Goal: Task Accomplishment & Management: Use online tool/utility

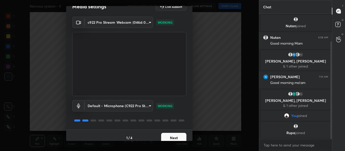
scroll to position [14, 0]
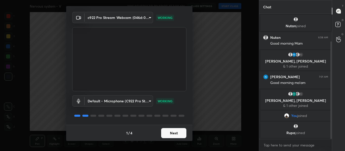
click at [167, 135] on button "Next" at bounding box center [173, 133] width 25 height 10
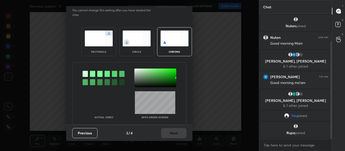
scroll to position [0, 0]
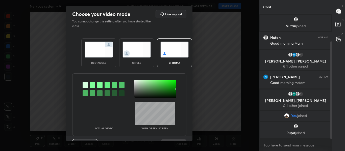
click at [90, 85] on div at bounding box center [92, 85] width 5 height 6
click at [135, 80] on div at bounding box center [155, 89] width 42 height 19
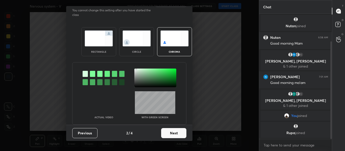
click at [170, 132] on button "Next" at bounding box center [173, 133] width 25 height 10
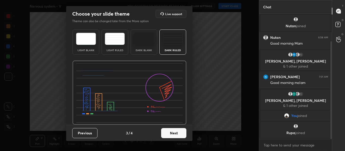
click at [169, 133] on button "Next" at bounding box center [173, 133] width 25 height 10
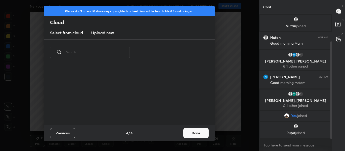
scroll to position [60, 162]
click at [105, 34] on h3 "Upload new" at bounding box center [102, 33] width 23 height 6
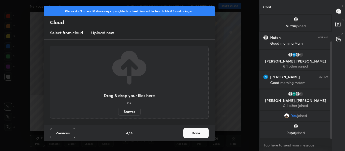
click at [128, 113] on label "Browse" at bounding box center [129, 112] width 22 height 8
click at [118, 113] on input "Browse" at bounding box center [118, 112] width 0 height 8
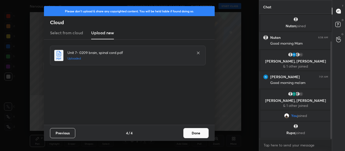
click at [196, 129] on button "Done" at bounding box center [195, 133] width 25 height 10
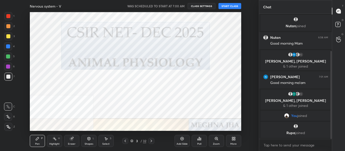
click at [150, 139] on icon at bounding box center [151, 141] width 4 height 4
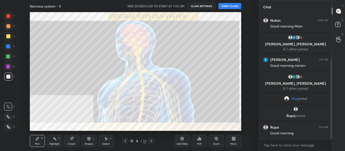
scroll to position [71, 0]
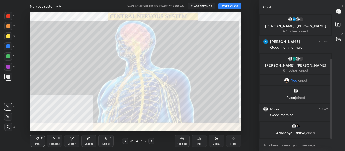
type textarea "x"
click at [274, 149] on textarea at bounding box center [295, 145] width 65 height 8
type textarea "G"
type textarea "x"
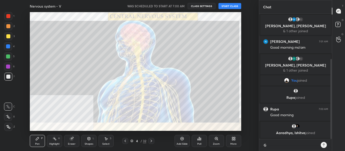
type textarea "Go"
type textarea "x"
type textarea "Goo"
type textarea "x"
type textarea "Good"
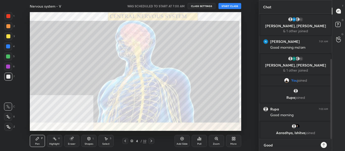
type textarea "x"
type textarea "Good"
type textarea "x"
type textarea "Good m"
type textarea "x"
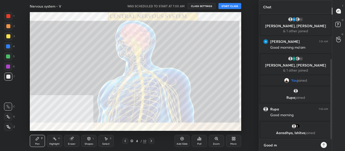
type textarea "Good mo"
type textarea "x"
type textarea "Good mor"
type textarea "x"
type textarea "Good morn"
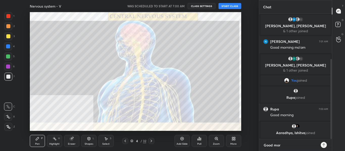
type textarea "x"
type textarea "Good morni"
type textarea "x"
type textarea "Good mornin"
type textarea "x"
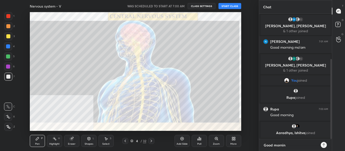
type textarea "Good morning"
type textarea "x"
type textarea "Good morning"
type textarea "x"
type textarea "Good morning a"
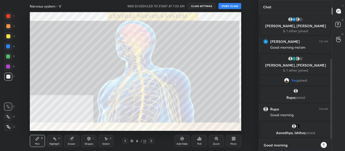
type textarea "x"
type textarea "Good morning al"
type textarea "x"
type textarea "Good morning all"
type textarea "x"
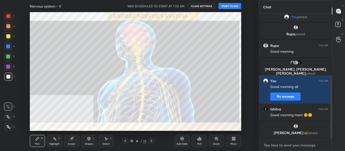
scroll to position [151, 0]
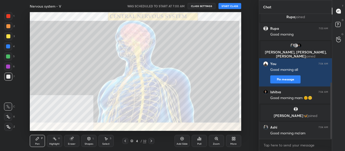
click at [151, 141] on icon at bounding box center [151, 141] width 4 height 4
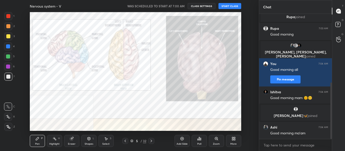
click at [151, 141] on icon at bounding box center [151, 141] width 4 height 4
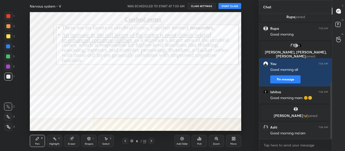
click at [125, 140] on icon at bounding box center [125, 141] width 4 height 4
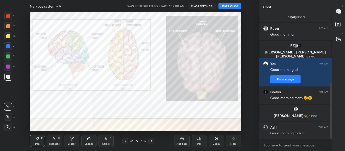
click at [125, 140] on icon at bounding box center [125, 141] width 4 height 4
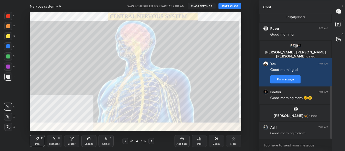
scroll to position [168, 0]
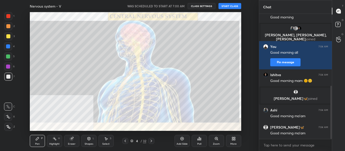
click at [225, 7] on button "START CLASS" at bounding box center [229, 6] width 23 height 6
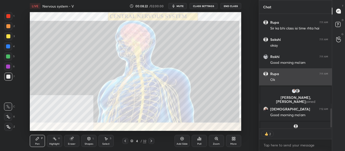
scroll to position [113, 71]
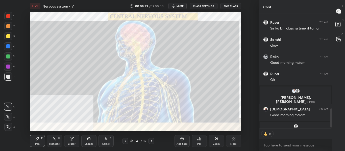
click at [153, 142] on icon at bounding box center [151, 141] width 4 height 4
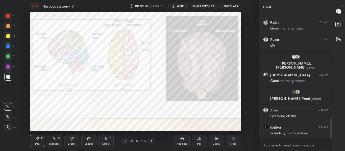
scroll to position [624, 0]
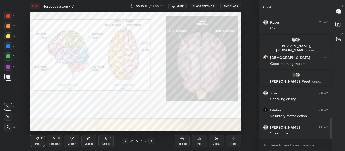
click at [10, 47] on div at bounding box center [8, 46] width 8 height 8
click at [55, 142] on div "Highlight H" at bounding box center [54, 141] width 15 height 12
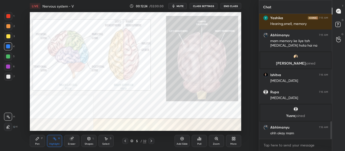
scroll to position [773, 0]
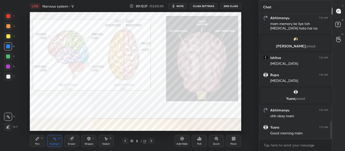
click at [153, 142] on icon at bounding box center [151, 141] width 4 height 4
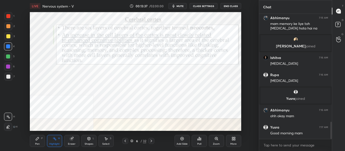
scroll to position [791, 0]
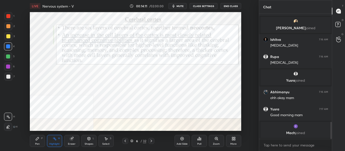
click at [153, 142] on icon at bounding box center [151, 141] width 4 height 4
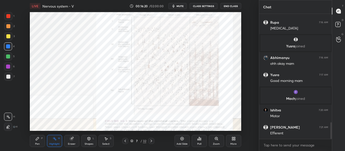
scroll to position [817, 0]
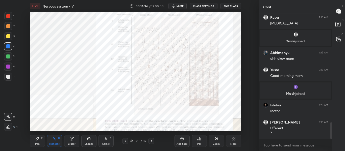
click at [151, 142] on icon at bounding box center [151, 141] width 4 height 4
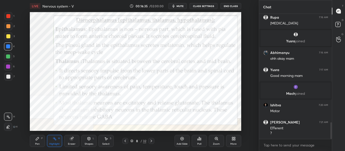
click at [126, 140] on icon at bounding box center [125, 141] width 4 height 4
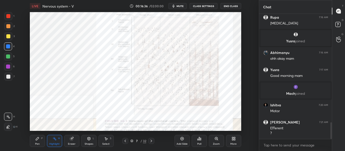
scroll to position [835, 0]
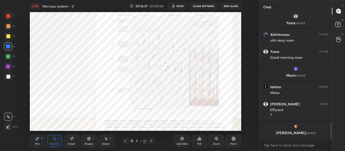
click at [182, 144] on div "Add Slide" at bounding box center [181, 144] width 11 height 3
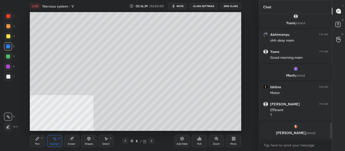
click at [40, 142] on div "Pen P" at bounding box center [37, 141] width 15 height 12
click at [7, 76] on div at bounding box center [8, 77] width 4 height 4
click at [10, 117] on icon at bounding box center [8, 117] width 5 height 4
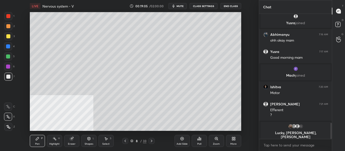
scroll to position [839, 0]
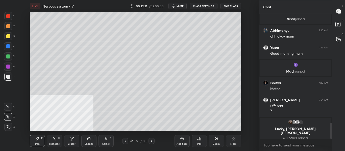
click at [182, 141] on div "Add Slide" at bounding box center [181, 141] width 15 height 12
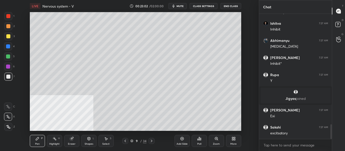
scroll to position [953, 0]
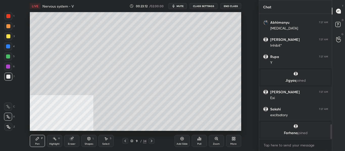
click at [182, 141] on div "Add Slide" at bounding box center [181, 141] width 15 height 12
click at [73, 143] on div "Eraser" at bounding box center [72, 144] width 8 height 3
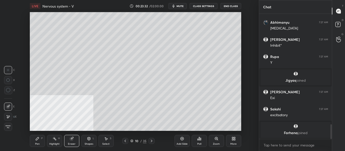
click at [39, 140] on icon at bounding box center [37, 139] width 4 height 4
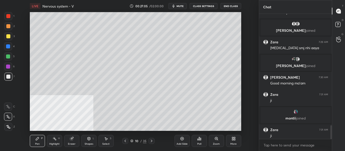
scroll to position [1019, 0]
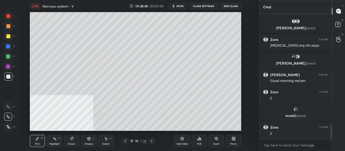
click at [124, 142] on icon at bounding box center [125, 141] width 4 height 4
click at [151, 142] on icon at bounding box center [151, 141] width 4 height 4
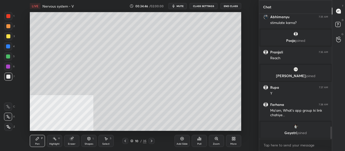
scroll to position [1137, 0]
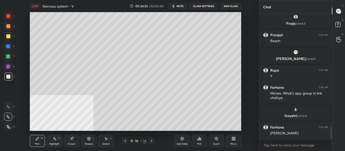
click at [152, 141] on icon at bounding box center [152, 141] width 2 height 3
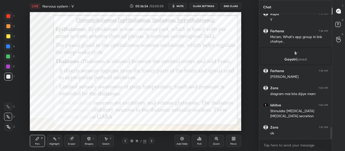
scroll to position [1211, 0]
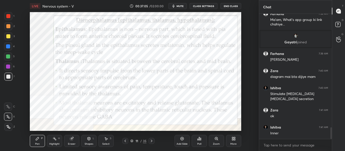
click at [9, 47] on div at bounding box center [8, 46] width 4 height 4
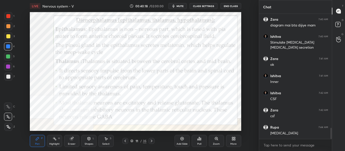
scroll to position [1280, 0]
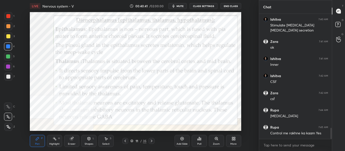
click at [152, 143] on div at bounding box center [151, 141] width 6 height 6
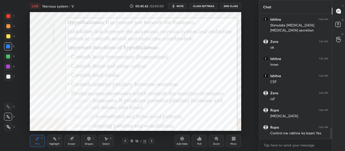
click at [128, 140] on div at bounding box center [125, 141] width 6 height 6
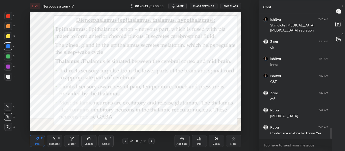
click at [180, 143] on div "Add Slide" at bounding box center [181, 144] width 11 height 3
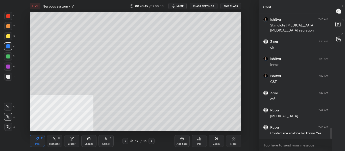
click at [8, 79] on div at bounding box center [8, 77] width 8 height 8
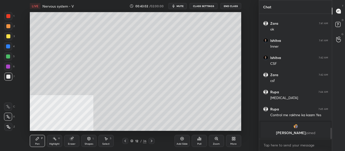
scroll to position [1270, 0]
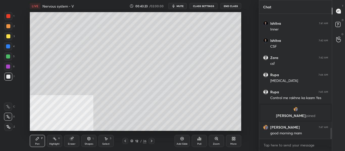
click at [180, 141] on div "Add Slide" at bounding box center [181, 141] width 15 height 12
click at [153, 142] on icon at bounding box center [151, 141] width 4 height 4
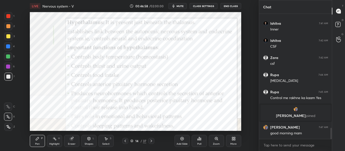
click at [181, 8] on button "mute" at bounding box center [177, 6] width 18 height 6
click at [181, 8] on button "unmute" at bounding box center [177, 6] width 18 height 6
click at [155, 143] on div "14 / 37" at bounding box center [138, 141] width 72 height 6
click at [150, 141] on icon at bounding box center [151, 141] width 4 height 4
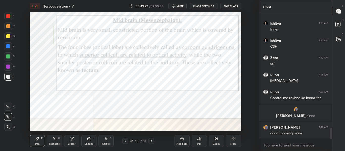
click at [8, 44] on div at bounding box center [8, 46] width 8 height 8
click at [150, 141] on icon at bounding box center [151, 141] width 4 height 4
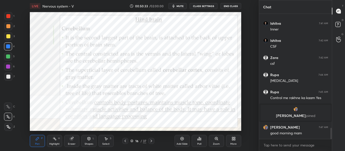
click at [125, 141] on icon at bounding box center [125, 141] width 2 height 3
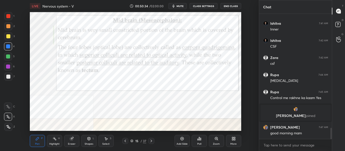
click at [180, 142] on div "Add Slide" at bounding box center [181, 141] width 15 height 12
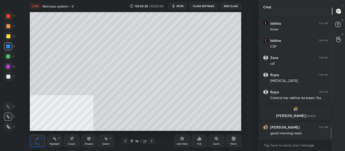
click at [9, 76] on div at bounding box center [8, 77] width 4 height 4
click at [235, 144] on div "More" at bounding box center [233, 144] width 6 height 3
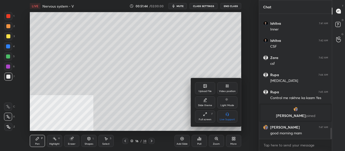
click at [227, 92] on div "Video position" at bounding box center [227, 91] width 17 height 3
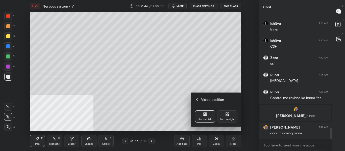
click at [226, 115] on icon at bounding box center [225, 115] width 1 height 1
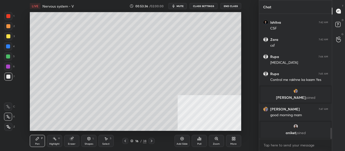
scroll to position [1292, 0]
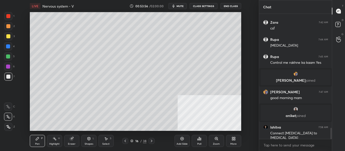
click at [123, 141] on icon at bounding box center [125, 141] width 4 height 4
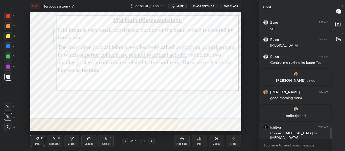
scroll to position [1309, 0]
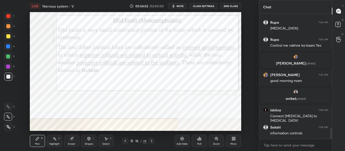
click at [154, 142] on div at bounding box center [151, 141] width 6 height 6
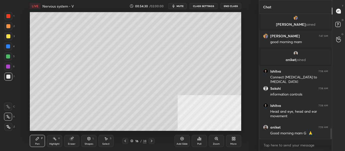
scroll to position [1365, 0]
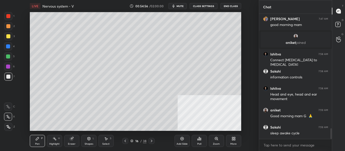
click at [183, 141] on div "Add Slide" at bounding box center [181, 141] width 15 height 12
click at [121, 142] on div "17 / 39" at bounding box center [138, 141] width 72 height 6
click at [125, 141] on icon at bounding box center [125, 141] width 2 height 3
click at [152, 143] on div at bounding box center [151, 141] width 6 height 6
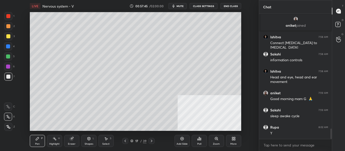
click at [181, 141] on div "Add Slide" at bounding box center [181, 141] width 15 height 12
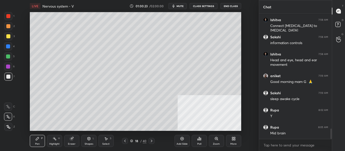
scroll to position [1404, 0]
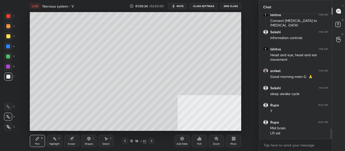
click at [10, 37] on div at bounding box center [8, 36] width 4 height 4
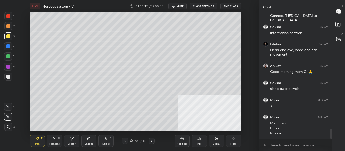
click at [181, 140] on icon at bounding box center [182, 139] width 4 height 4
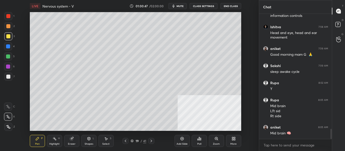
click at [9, 46] on div at bounding box center [8, 46] width 4 height 4
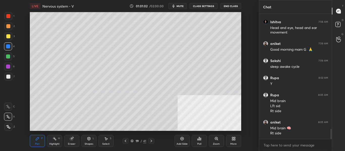
scroll to position [1437, 0]
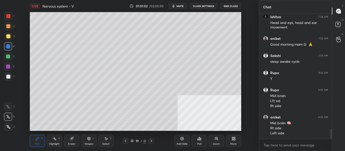
click at [8, 26] on div at bounding box center [8, 26] width 4 height 4
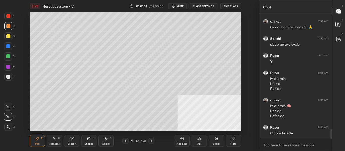
click at [5, 45] on div at bounding box center [8, 46] width 8 height 8
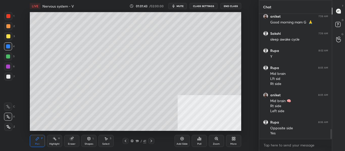
click at [7, 57] on div at bounding box center [8, 56] width 4 height 4
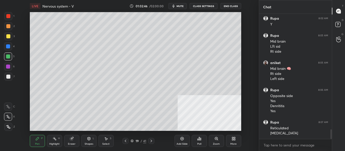
scroll to position [1496, 0]
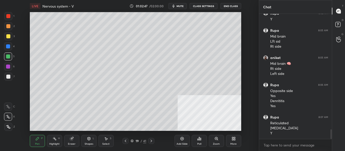
click at [149, 142] on icon at bounding box center [151, 141] width 4 height 4
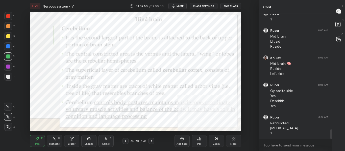
click at [232, 141] on div "More" at bounding box center [233, 141] width 15 height 12
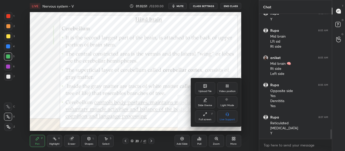
click at [228, 87] on icon at bounding box center [227, 86] width 1 height 3
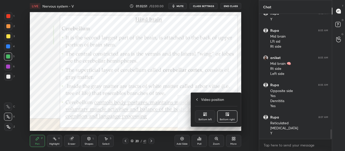
click at [207, 117] on div "Bottom left" at bounding box center [205, 116] width 20 height 12
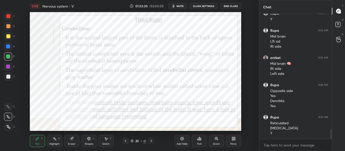
click at [175, 5] on icon "button" at bounding box center [173, 6] width 4 height 4
click at [176, 5] on span "unmute" at bounding box center [179, 6] width 11 height 4
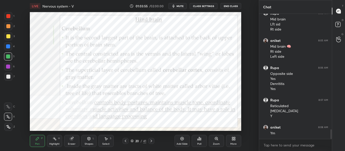
click at [54, 142] on div "Highlight H" at bounding box center [54, 141] width 15 height 12
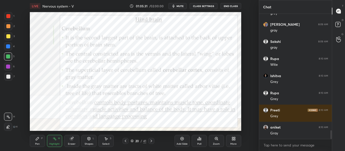
scroll to position [1690, 0]
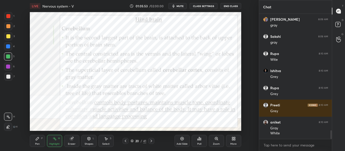
click at [142, 146] on div "Pen P Highlight H Eraser Shapes L Select S 20 / 41 Add Slide Poll Zoom More" at bounding box center [135, 141] width 211 height 20
click at [152, 140] on icon at bounding box center [151, 141] width 4 height 4
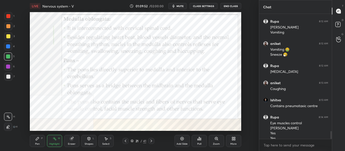
scroll to position [1852, 0]
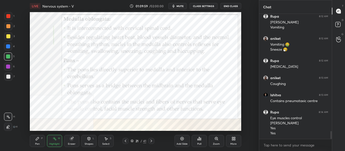
click at [183, 141] on div "Add Slide" at bounding box center [181, 141] width 15 height 12
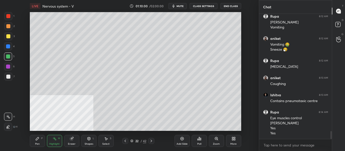
click at [150, 141] on icon at bounding box center [151, 141] width 4 height 4
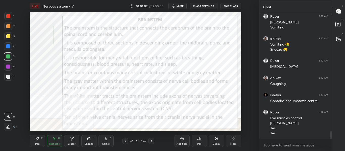
click at [124, 141] on icon at bounding box center [125, 141] width 2 height 3
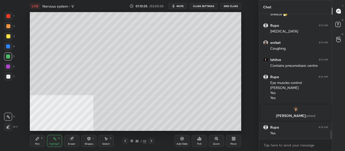
scroll to position [1682, 0]
click at [41, 141] on div "Pen P" at bounding box center [37, 141] width 15 height 12
click at [9, 78] on div at bounding box center [8, 77] width 4 height 4
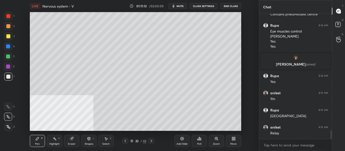
scroll to position [1751, 0]
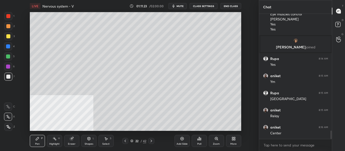
click at [124, 141] on icon at bounding box center [125, 141] width 4 height 4
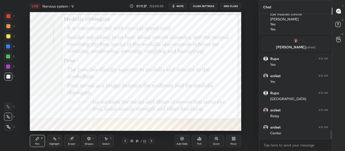
click at [8, 47] on div at bounding box center [8, 46] width 4 height 4
click at [152, 142] on icon at bounding box center [151, 141] width 4 height 4
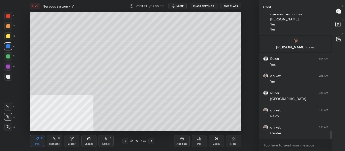
click at [10, 78] on div at bounding box center [8, 77] width 4 height 4
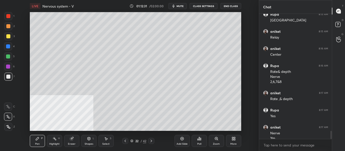
scroll to position [1835, 0]
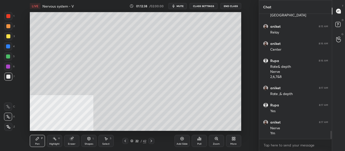
click at [8, 38] on div at bounding box center [8, 36] width 4 height 4
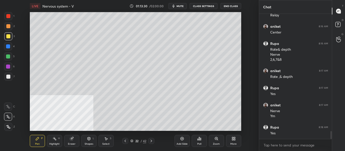
scroll to position [1857, 0]
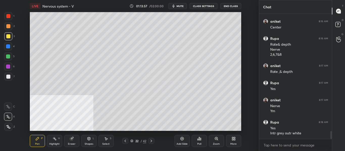
click at [75, 144] on div "Eraser" at bounding box center [71, 141] width 15 height 12
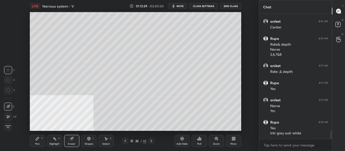
click at [40, 143] on div "Pen P" at bounding box center [37, 141] width 15 height 12
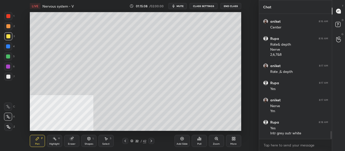
click at [151, 142] on icon at bounding box center [151, 141] width 4 height 4
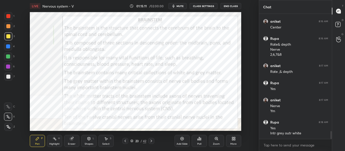
scroll to position [1874, 0]
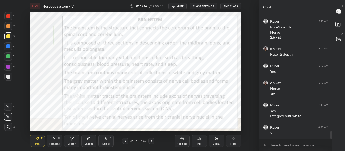
click at [182, 6] on span "mute" at bounding box center [179, 6] width 7 height 4
click at [175, 6] on button "unmute" at bounding box center [177, 6] width 18 height 6
click at [174, 6] on icon "button" at bounding box center [173, 6] width 2 height 3
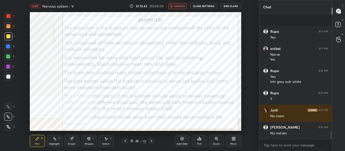
scroll to position [1942, 0]
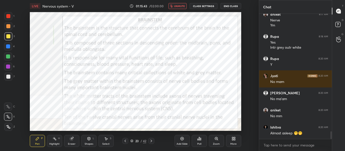
click at [175, 6] on span "unmute" at bounding box center [179, 6] width 11 height 4
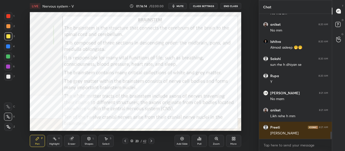
scroll to position [2045, 0]
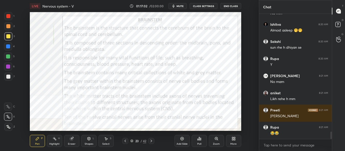
click at [52, 143] on div "Highlight" at bounding box center [54, 144] width 10 height 3
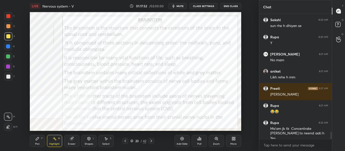
scroll to position [2072, 0]
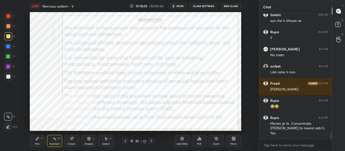
click at [153, 140] on icon at bounding box center [151, 141] width 4 height 4
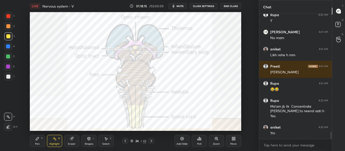
click at [12, 47] on div at bounding box center [8, 46] width 8 height 8
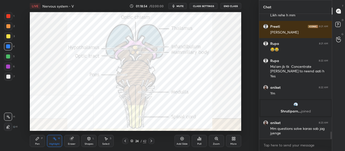
scroll to position [2015, 0]
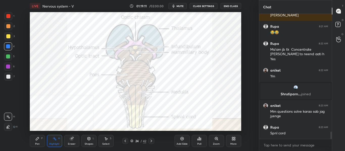
click at [154, 141] on div at bounding box center [151, 141] width 6 height 6
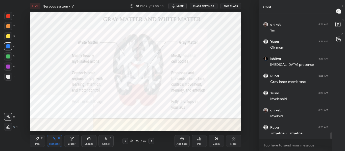
scroll to position [2231, 0]
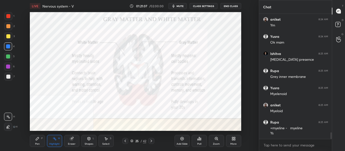
click at [58, 143] on div "Highlight" at bounding box center [54, 144] width 10 height 3
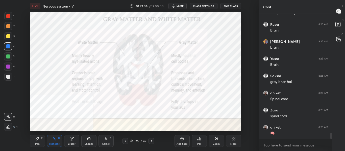
scroll to position [2471, 0]
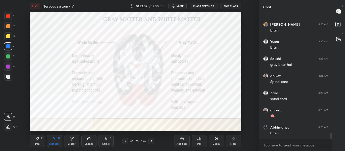
click at [124, 142] on icon at bounding box center [125, 141] width 4 height 4
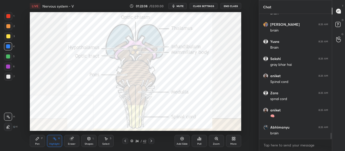
click at [125, 142] on icon at bounding box center [125, 141] width 4 height 4
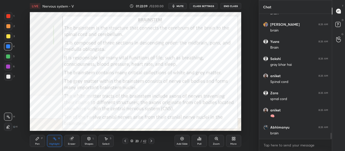
click at [125, 142] on icon at bounding box center [125, 141] width 4 height 4
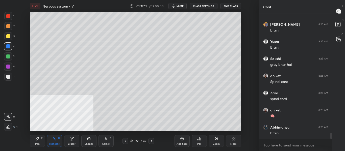
scroll to position [2488, 0]
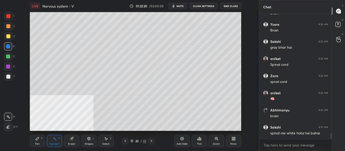
click at [151, 141] on icon at bounding box center [151, 141] width 2 height 3
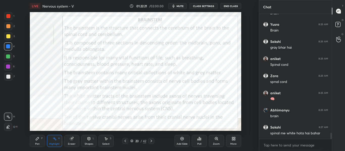
click at [149, 140] on icon at bounding box center [151, 141] width 4 height 4
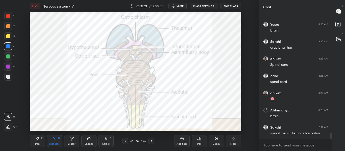
click at [150, 140] on icon at bounding box center [151, 141] width 4 height 4
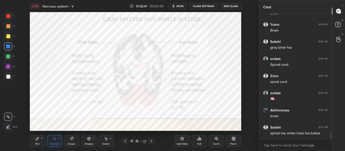
click at [42, 142] on div "Pen P" at bounding box center [37, 141] width 15 height 12
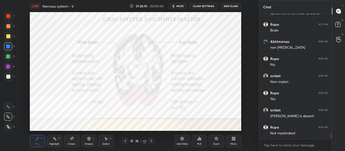
scroll to position [2625, 0]
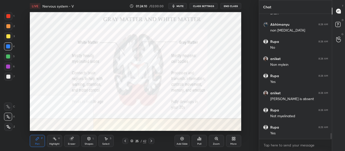
click at [180, 8] on button "mute" at bounding box center [177, 6] width 18 height 6
click at [183, 9] on button "unmute" at bounding box center [177, 6] width 18 height 6
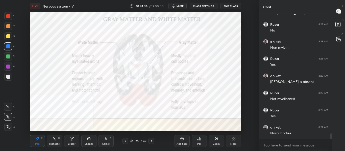
scroll to position [2648, 0]
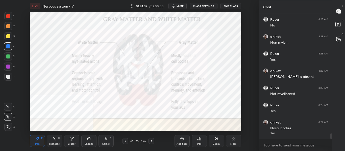
click at [152, 141] on icon at bounding box center [151, 141] width 4 height 4
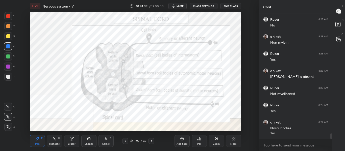
click at [53, 143] on div "Highlight" at bounding box center [54, 144] width 10 height 3
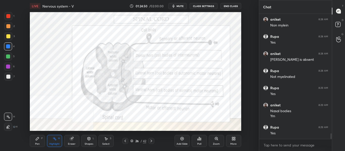
scroll to position [2682, 0]
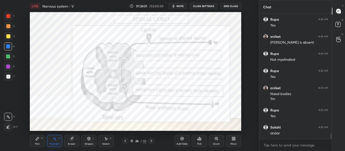
click at [127, 140] on icon at bounding box center [125, 141] width 4 height 4
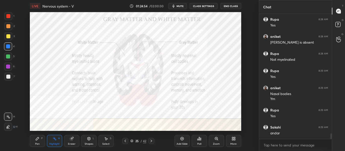
click at [153, 141] on icon at bounding box center [151, 141] width 4 height 4
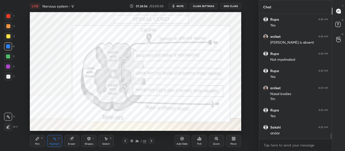
scroll to position [2699, 0]
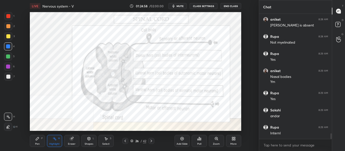
click at [129, 141] on div "26 / 42" at bounding box center [138, 141] width 32 height 6
click at [126, 142] on icon at bounding box center [125, 141] width 4 height 4
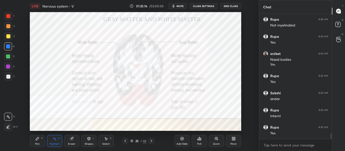
scroll to position [2734, 0]
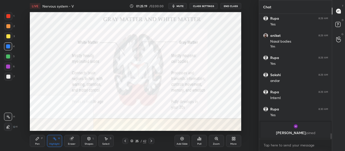
click at [153, 144] on div "Pen P Highlight H Eraser Shapes L Select S 25 / 42 Add Slide Poll Zoom More" at bounding box center [135, 141] width 211 height 20
click at [150, 141] on icon at bounding box center [151, 141] width 4 height 4
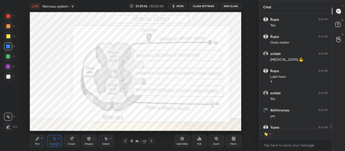
scroll to position [113, 71]
click at [125, 141] on icon at bounding box center [125, 141] width 2 height 3
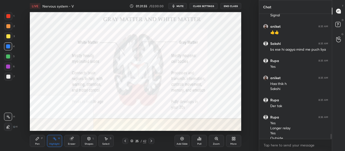
scroll to position [2983, 0]
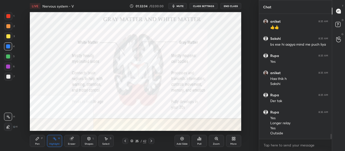
click at [152, 143] on div at bounding box center [151, 141] width 6 height 6
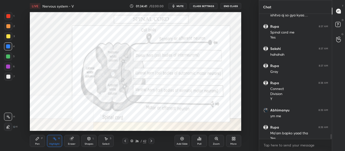
scroll to position [3123, 0]
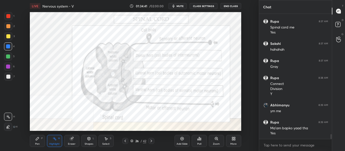
click at [122, 142] on div at bounding box center [125, 141] width 6 height 6
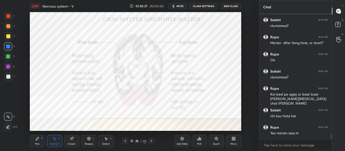
scroll to position [3227, 0]
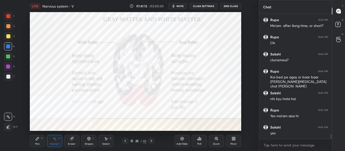
click at [154, 141] on div at bounding box center [151, 141] width 6 height 6
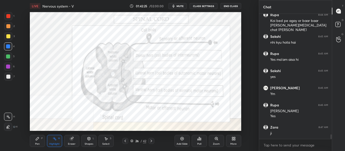
scroll to position [3301, 0]
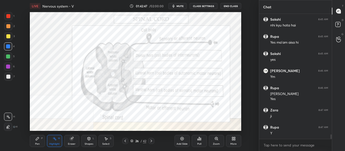
click at [39, 138] on icon at bounding box center [37, 139] width 4 height 4
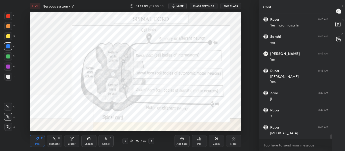
click at [150, 141] on icon at bounding box center [151, 141] width 4 height 4
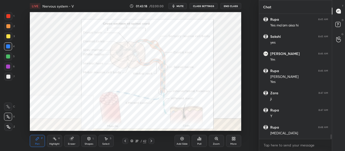
click at [56, 139] on div "Highlight H" at bounding box center [54, 141] width 15 height 12
click at [125, 140] on icon at bounding box center [125, 141] width 2 height 3
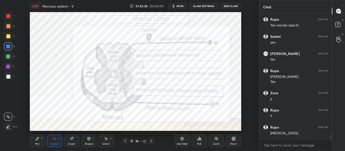
click at [151, 141] on icon at bounding box center [151, 141] width 2 height 3
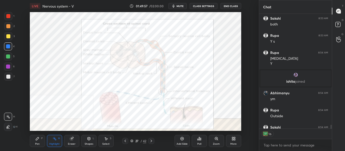
scroll to position [3365, 0]
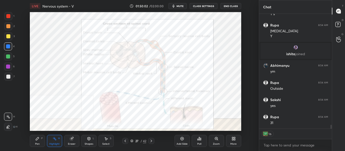
click at [152, 141] on icon at bounding box center [151, 141] width 2 height 3
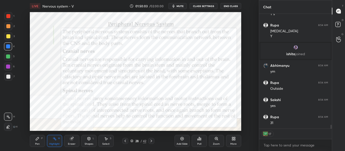
click at [126, 142] on icon at bounding box center [125, 141] width 4 height 4
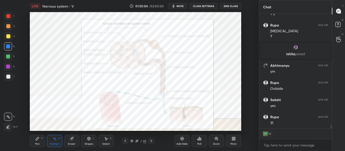
click at [178, 140] on div "Add Slide" at bounding box center [181, 141] width 15 height 12
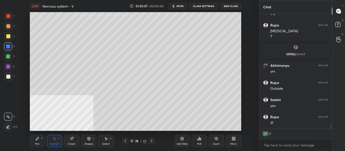
click at [40, 142] on div "Pen P" at bounding box center [37, 141] width 15 height 12
click at [8, 75] on div at bounding box center [8, 77] width 4 height 4
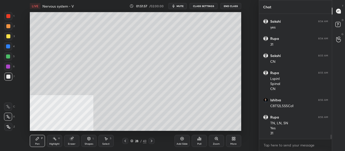
scroll to position [3461, 0]
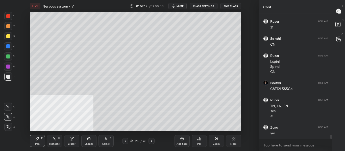
click at [125, 142] on icon at bounding box center [125, 141] width 4 height 4
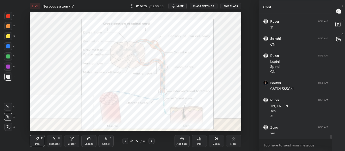
click at [154, 143] on div at bounding box center [151, 141] width 6 height 6
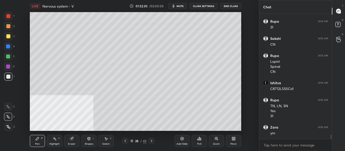
click at [180, 140] on icon at bounding box center [182, 139] width 4 height 4
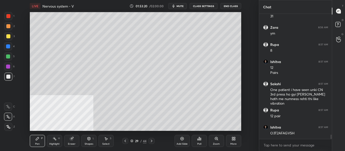
scroll to position [3578, 0]
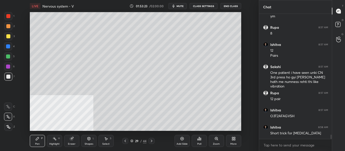
click at [125, 142] on icon at bounding box center [125, 141] width 4 height 4
click at [151, 143] on icon at bounding box center [151, 141] width 4 height 4
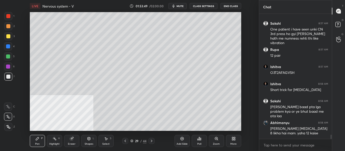
scroll to position [3638, 0]
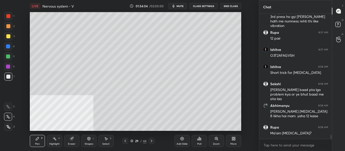
click at [152, 141] on icon at bounding box center [151, 141] width 4 height 4
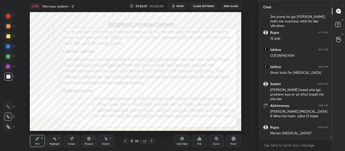
click at [152, 141] on icon at bounding box center [151, 141] width 4 height 4
click at [151, 142] on icon at bounding box center [152, 141] width 2 height 3
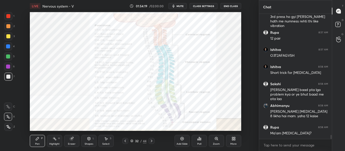
click at [128, 143] on div "32 / 44" at bounding box center [138, 141] width 32 height 6
click at [125, 142] on icon at bounding box center [125, 141] width 4 height 4
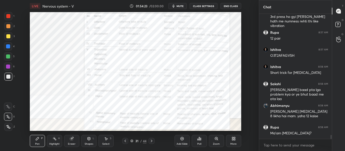
click at [8, 48] on div at bounding box center [8, 46] width 8 height 8
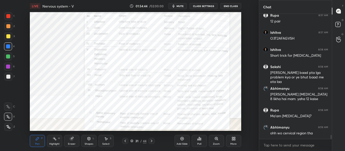
click at [127, 143] on icon at bounding box center [125, 141] width 4 height 4
click at [125, 143] on icon at bounding box center [125, 141] width 4 height 4
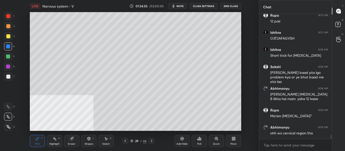
scroll to position [3673, 0]
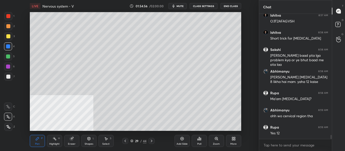
click at [9, 76] on div at bounding box center [8, 77] width 4 height 4
click at [125, 142] on icon at bounding box center [125, 141] width 4 height 4
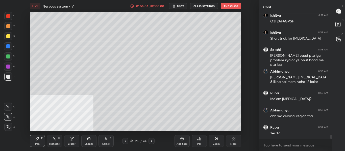
click at [71, 143] on div "Eraser" at bounding box center [72, 144] width 8 height 3
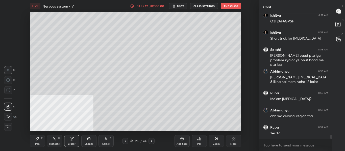
click at [39, 138] on div "Pen P" at bounding box center [37, 141] width 15 height 12
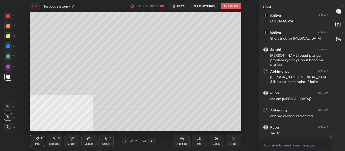
scroll to position [3690, 0]
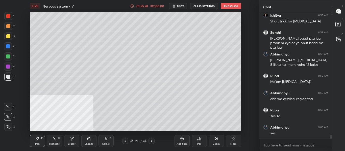
click at [152, 141] on icon at bounding box center [151, 141] width 4 height 4
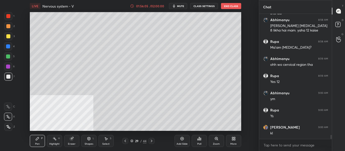
scroll to position [3741, 0]
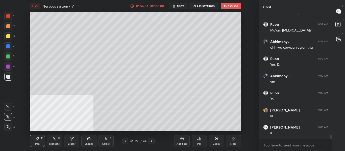
click at [151, 141] on icon at bounding box center [152, 141] width 2 height 3
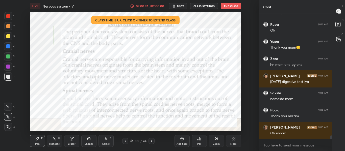
scroll to position [4343, 0]
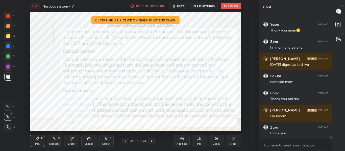
click at [233, 5] on button "End Class" at bounding box center [231, 6] width 20 height 6
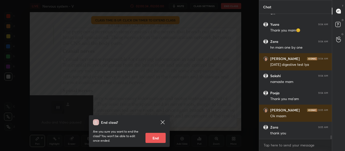
click at [156, 139] on button "End" at bounding box center [155, 138] width 20 height 10
type textarea "x"
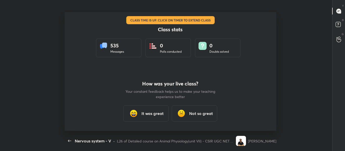
scroll to position [2, 0]
click at [148, 114] on h3 "It was great" at bounding box center [152, 113] width 22 height 6
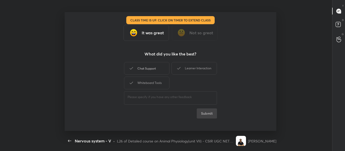
click at [151, 70] on div "Chat Support" at bounding box center [146, 68] width 45 height 13
click at [186, 69] on div "Learner Interaction" at bounding box center [193, 68] width 45 height 13
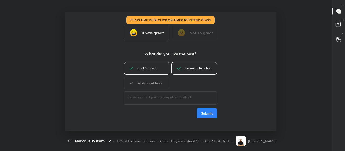
click at [152, 85] on div "Whiteboard Tools" at bounding box center [146, 83] width 45 height 13
click at [202, 113] on button "Submit" at bounding box center [206, 113] width 20 height 10
